Goal: Task Accomplishment & Management: Use online tool/utility

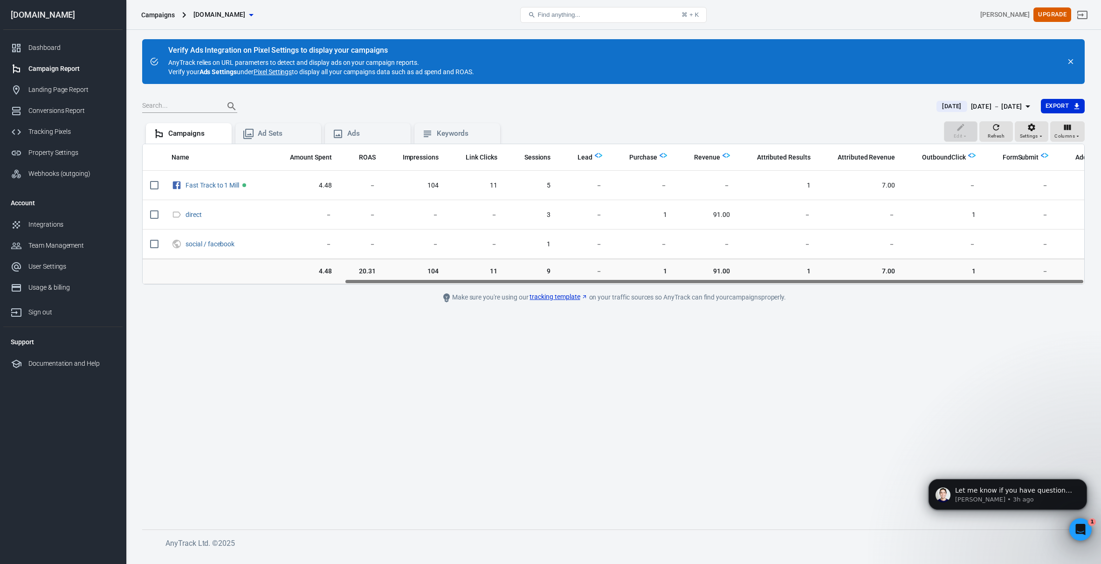
scroll to position [0, 257]
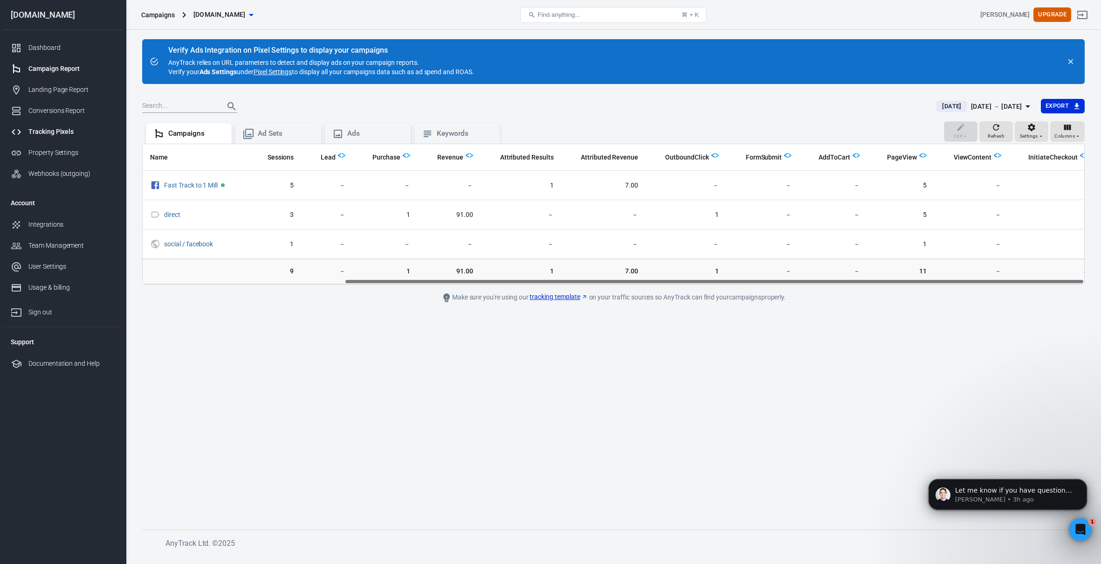
click at [57, 127] on div "Tracking Pixels" at bounding box center [71, 132] width 87 height 10
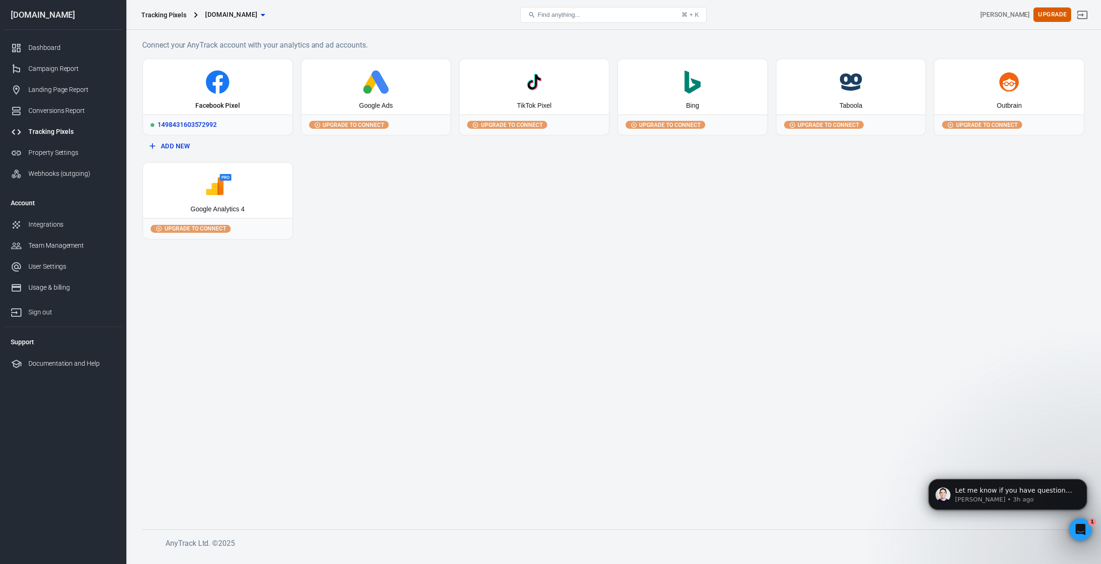
click at [204, 126] on div "1498431603572992" at bounding box center [217, 124] width 149 height 21
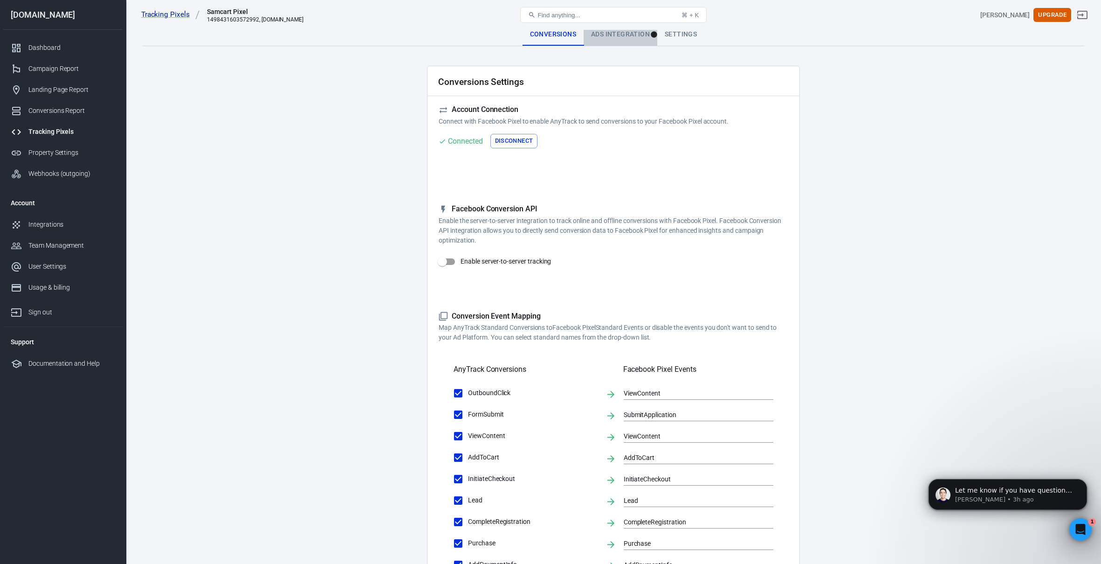
click at [608, 34] on div "Ads Integration" at bounding box center [621, 34] width 74 height 22
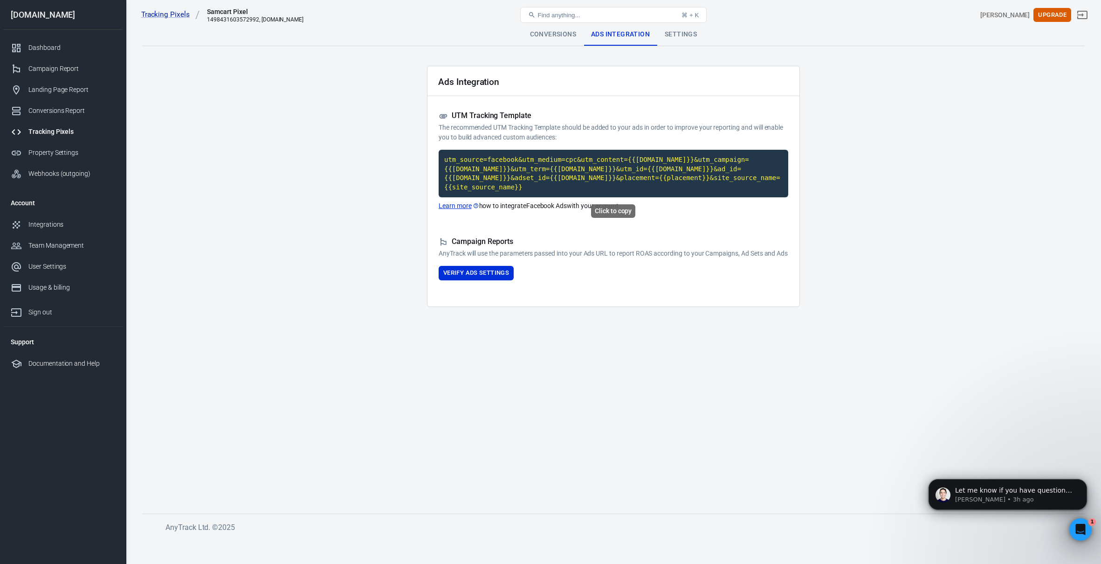
click at [525, 162] on code "utm_source=facebook&utm_medium=cpc&utm_content={{[DOMAIN_NAME]}}&utm_campaign={…" at bounding box center [614, 174] width 350 height 48
click at [558, 36] on div "Conversions" at bounding box center [553, 34] width 61 height 22
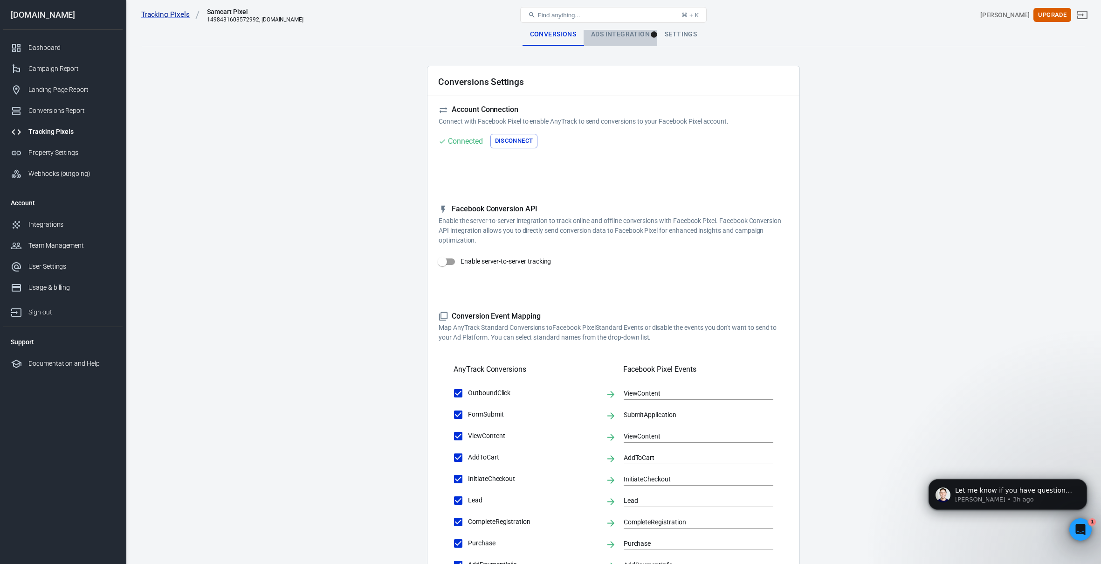
click at [618, 36] on div "Ads Integration" at bounding box center [621, 34] width 74 height 22
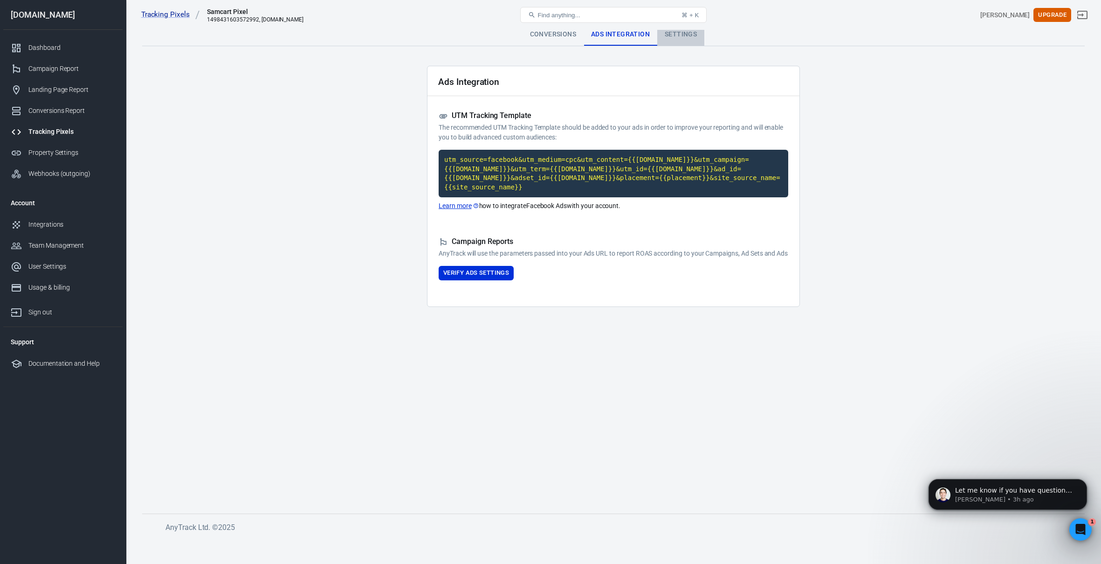
click at [692, 34] on div "Settings" at bounding box center [680, 34] width 47 height 22
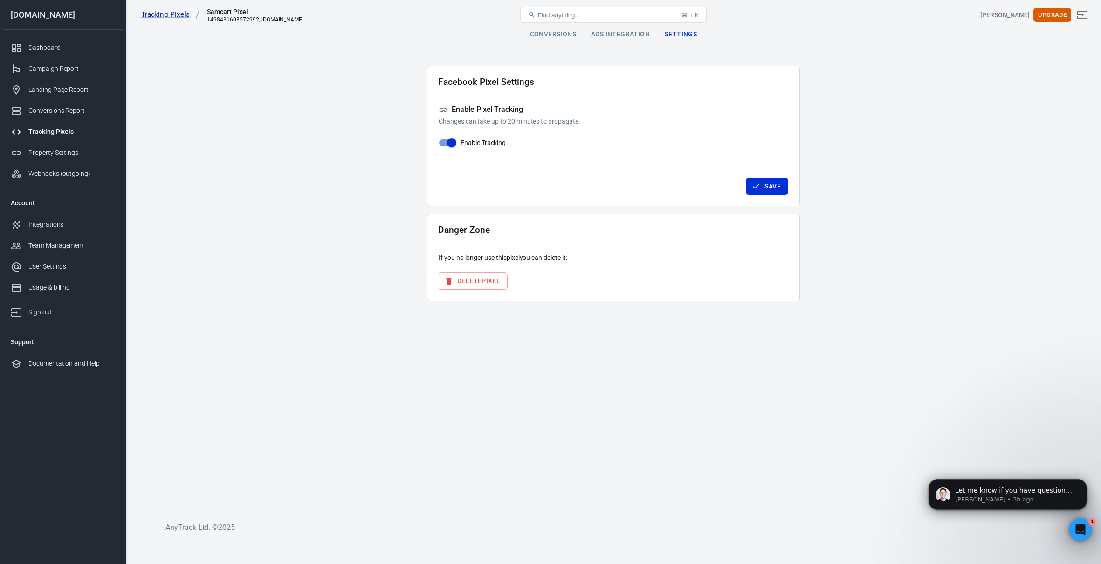
click at [621, 35] on div "Ads Integration" at bounding box center [621, 34] width 74 height 22
